Goal: Task Accomplishment & Management: Manage account settings

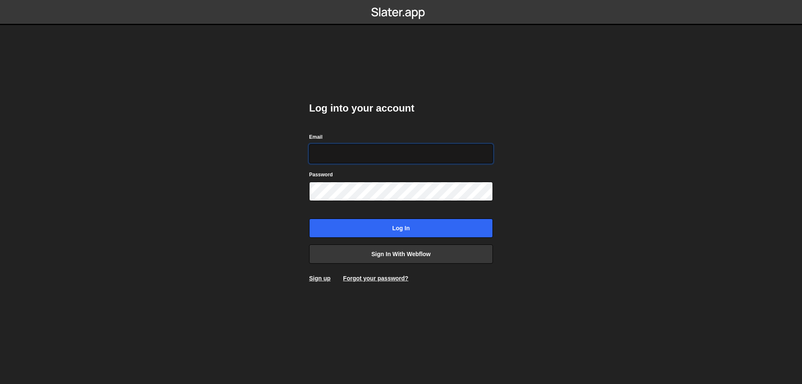
click at [369, 149] on input "Email" at bounding box center [401, 153] width 184 height 19
click at [488, 320] on div "Log into your account Email Password Log in Sign in with Webflow Sign up Forgot…" at bounding box center [401, 192] width 209 height 384
click at [369, 156] on input "Email" at bounding box center [401, 153] width 184 height 19
click at [393, 161] on input "Email" at bounding box center [401, 153] width 184 height 19
click at [367, 156] on input "Email" at bounding box center [401, 153] width 184 height 19
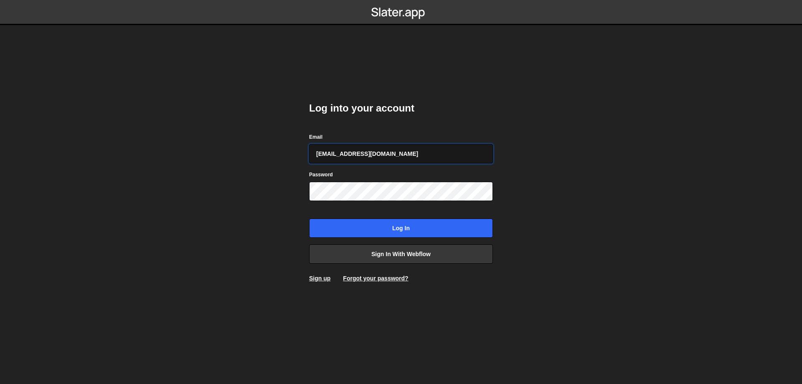
type input "[EMAIL_ADDRESS][DOMAIN_NAME]"
click at [309, 219] on input "Log in" at bounding box center [401, 228] width 184 height 19
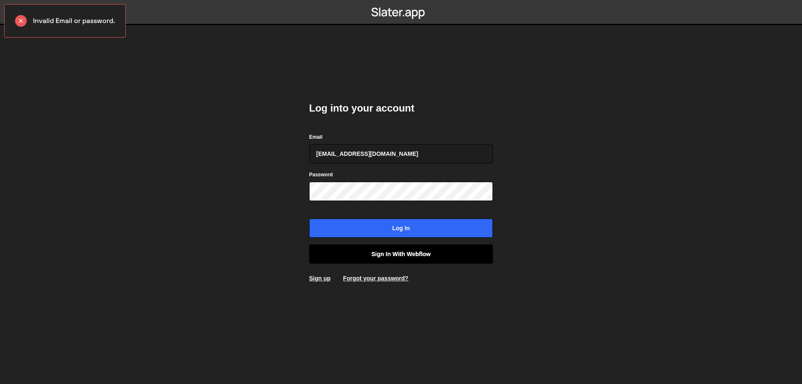
click at [396, 257] on link "Sign in with Webflow" at bounding box center [401, 253] width 184 height 19
